Goal: Task Accomplishment & Management: Use online tool/utility

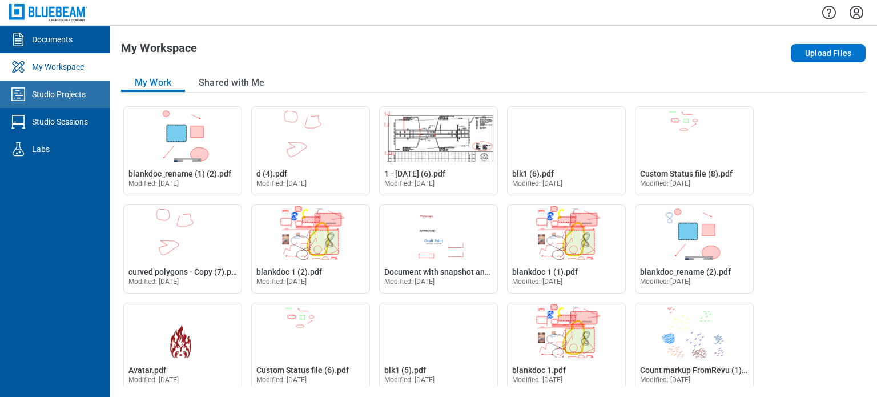
click at [66, 90] on div "Studio Projects" at bounding box center [59, 94] width 54 height 11
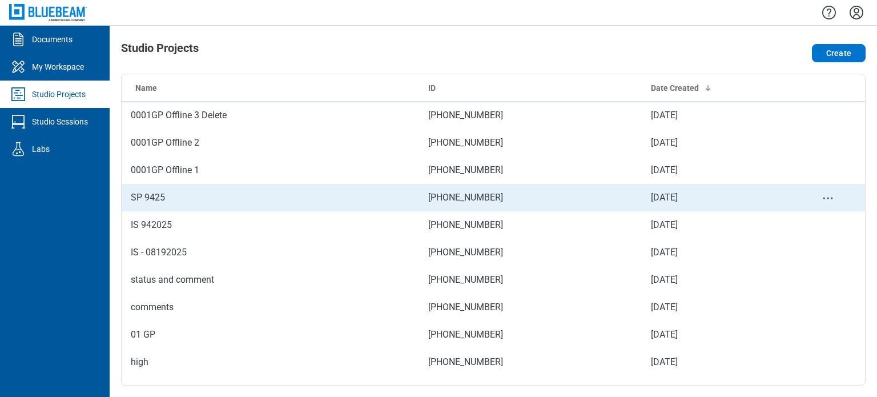
click at [182, 206] on td "SP 9425" at bounding box center [271, 197] width 298 height 27
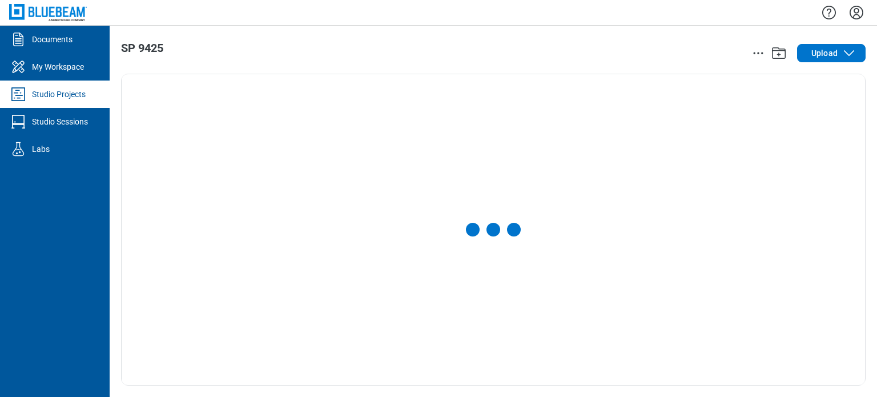
click at [82, 86] on link "Studio Projects" at bounding box center [55, 94] width 110 height 27
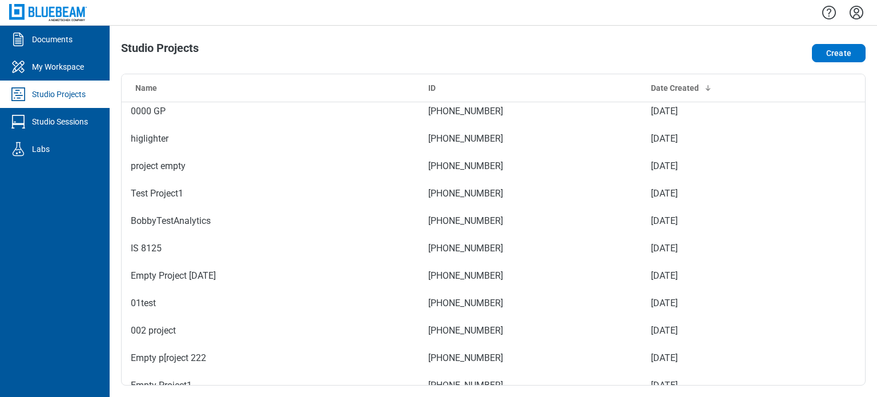
scroll to position [286, 0]
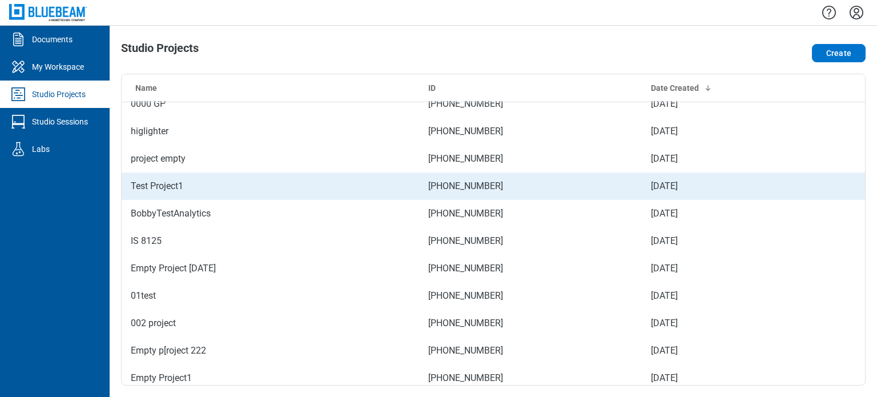
click at [185, 194] on td "Test Project1" at bounding box center [271, 185] width 298 height 27
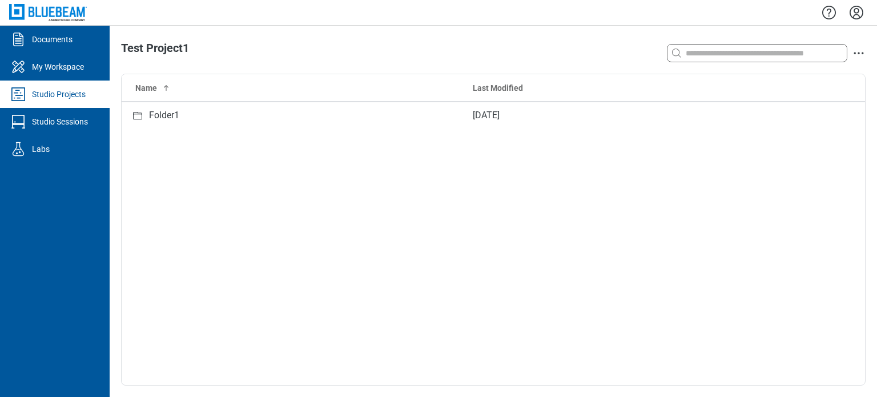
click at [73, 89] on div "Studio Projects" at bounding box center [59, 94] width 54 height 11
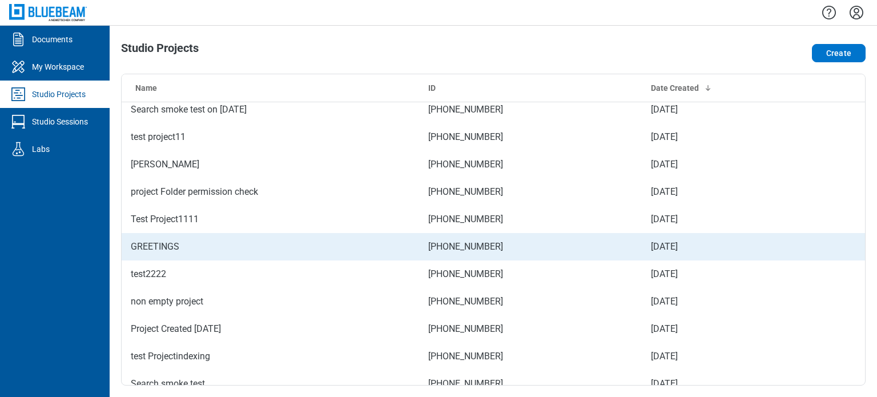
scroll to position [1028, 0]
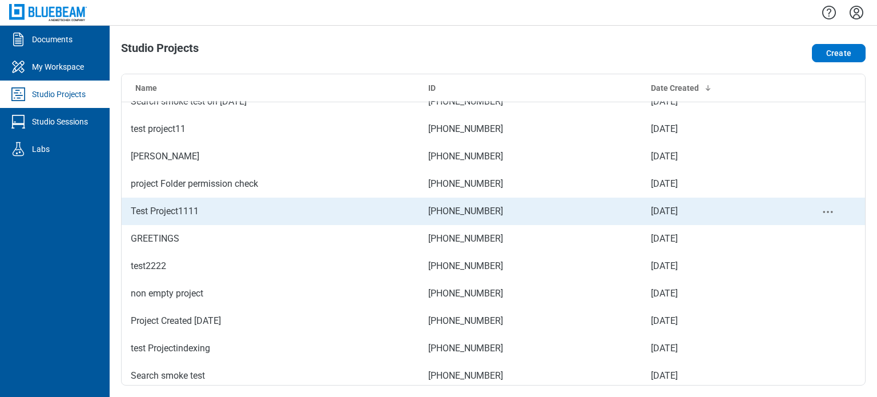
click at [259, 217] on td "Test Project1111" at bounding box center [271, 211] width 298 height 27
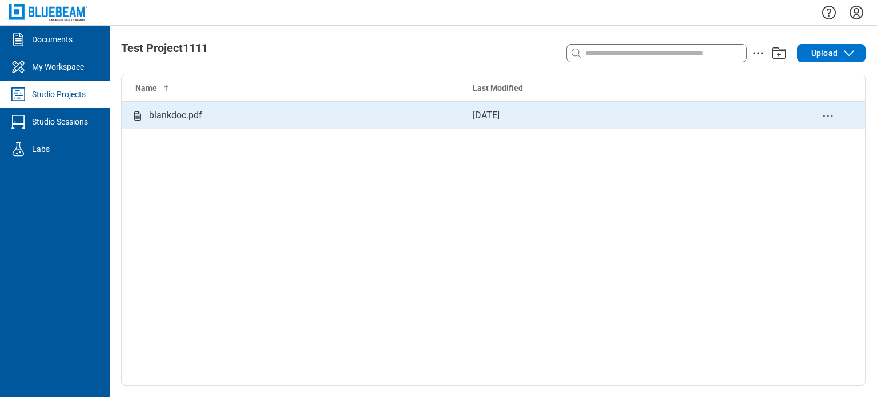
click at [189, 109] on div "blankdoc.pdf" at bounding box center [175, 116] width 53 height 14
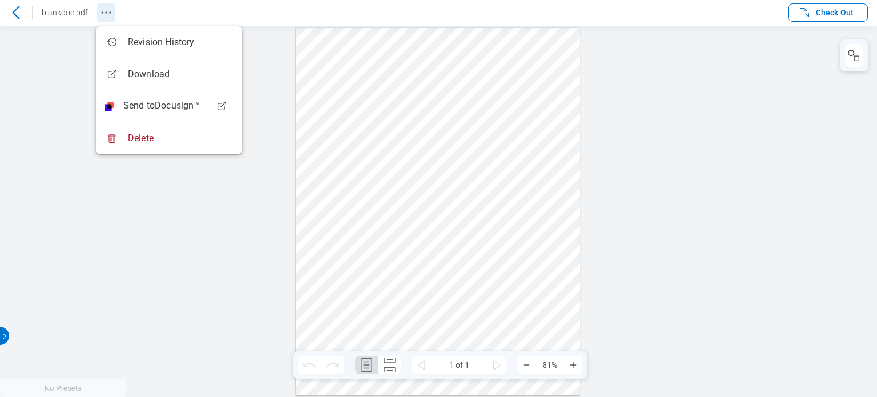
click at [100, 15] on icon "Revision History" at bounding box center [106, 13] width 14 height 14
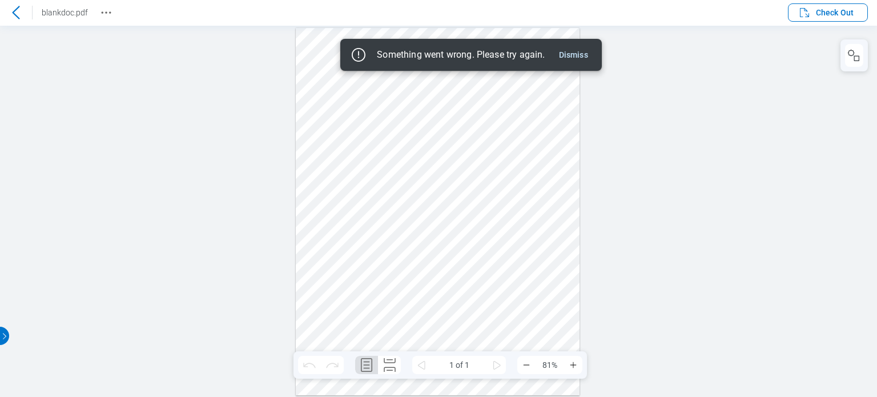
click at [13, 17] on icon at bounding box center [16, 13] width 14 height 14
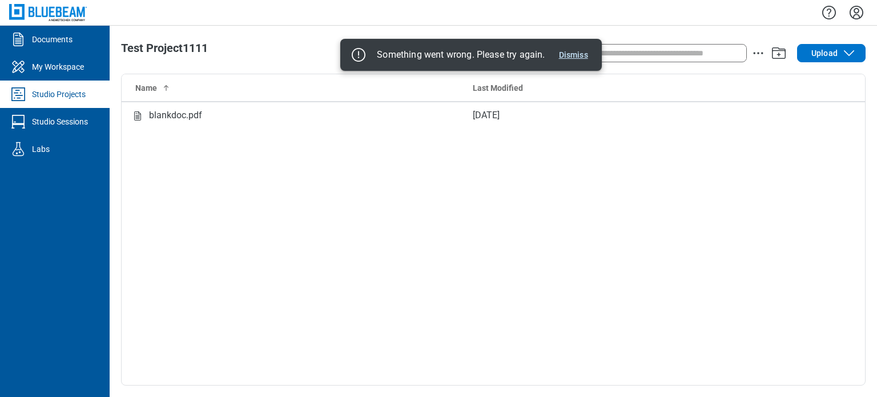
click at [571, 59] on button "Dismiss" at bounding box center [574, 55] width 38 height 14
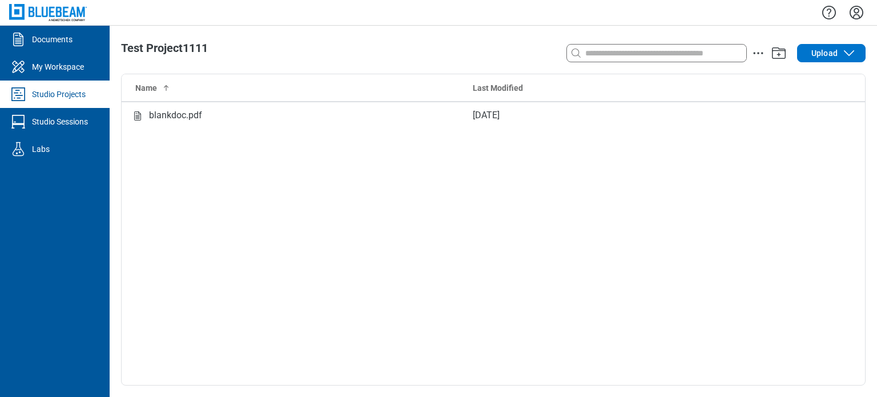
click at [54, 95] on div "Studio Projects" at bounding box center [59, 94] width 54 height 11
